Goal: Browse casually

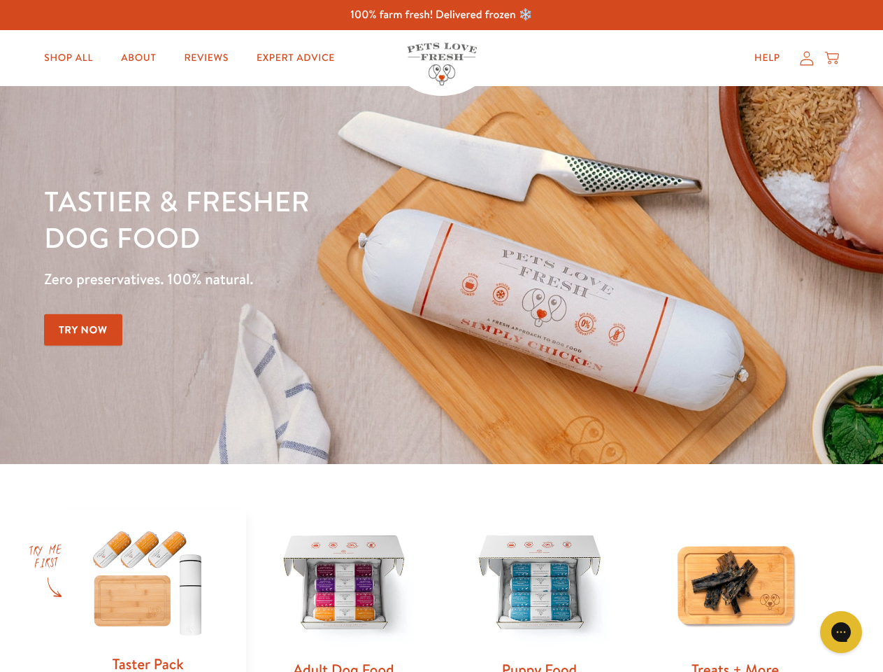
click at [441, 336] on div "Tastier & fresher dog food Zero preservatives. 100% natural. Try Now" at bounding box center [309, 275] width 530 height 185
click at [841, 632] on icon "Gorgias live chat" at bounding box center [841, 631] width 13 height 13
